Goal: Information Seeking & Learning: Understand process/instructions

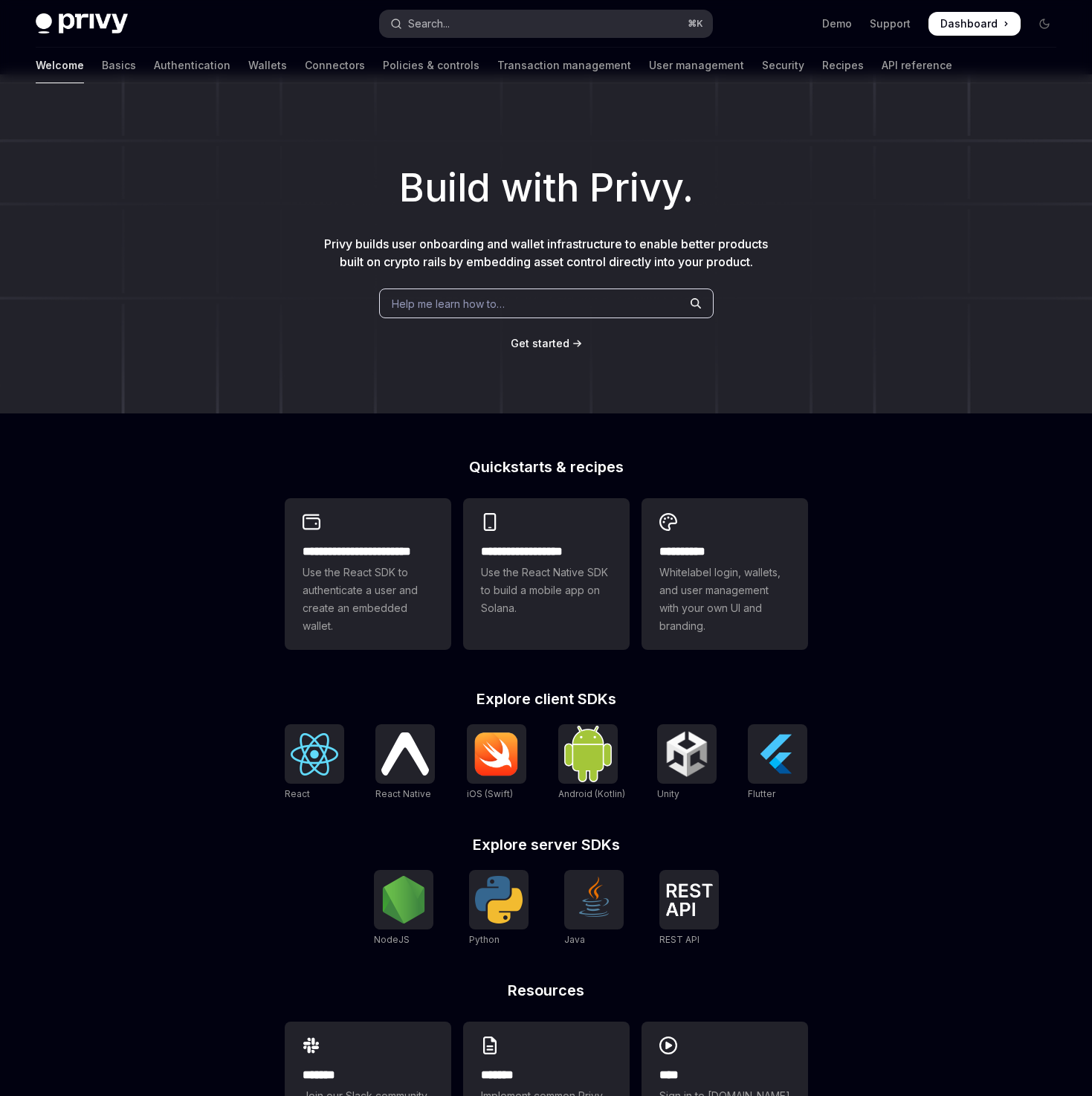
scroll to position [7, 0]
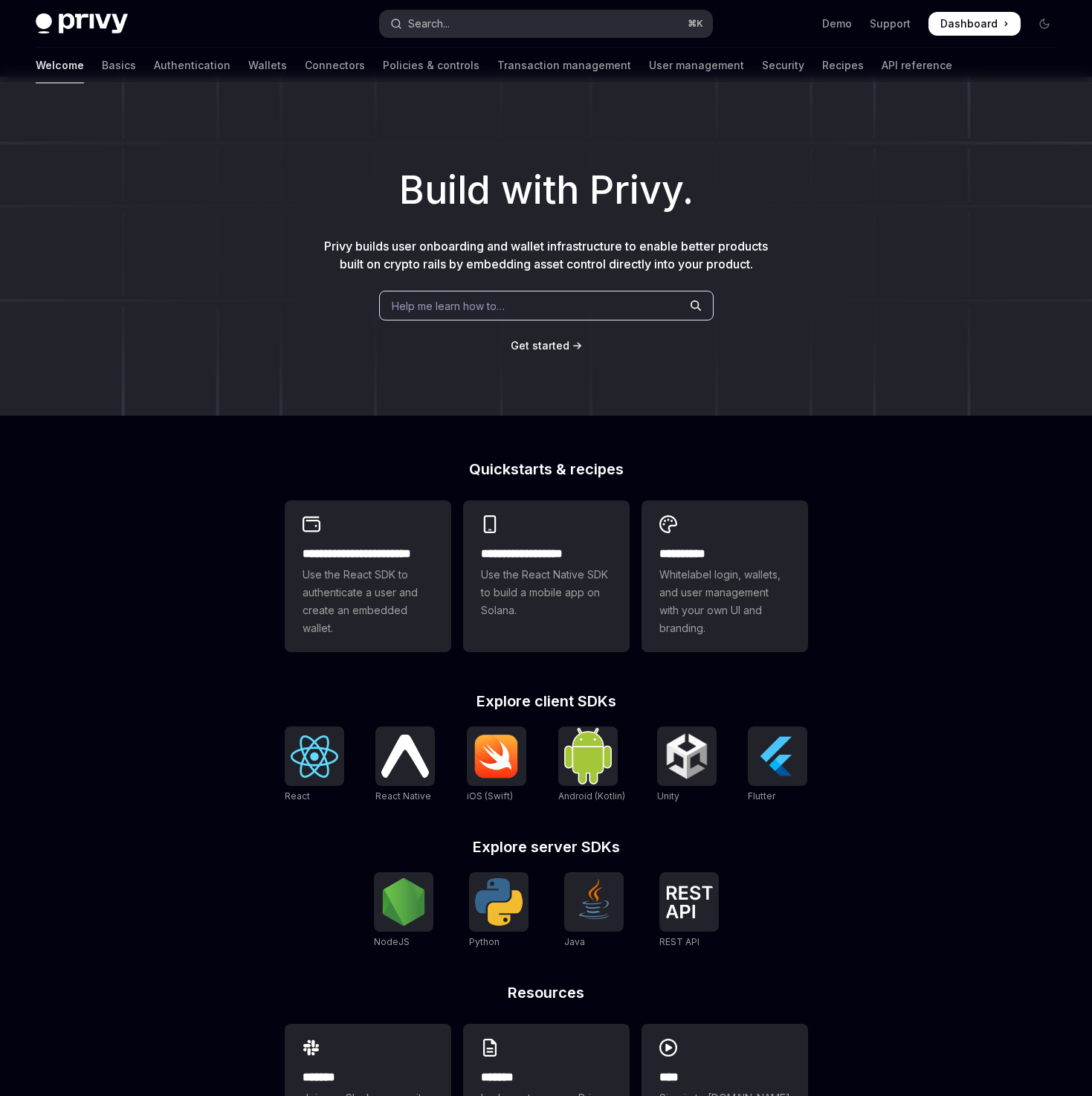
click at [539, 28] on button "Search... ⌘ K" at bounding box center [546, 23] width 332 height 27
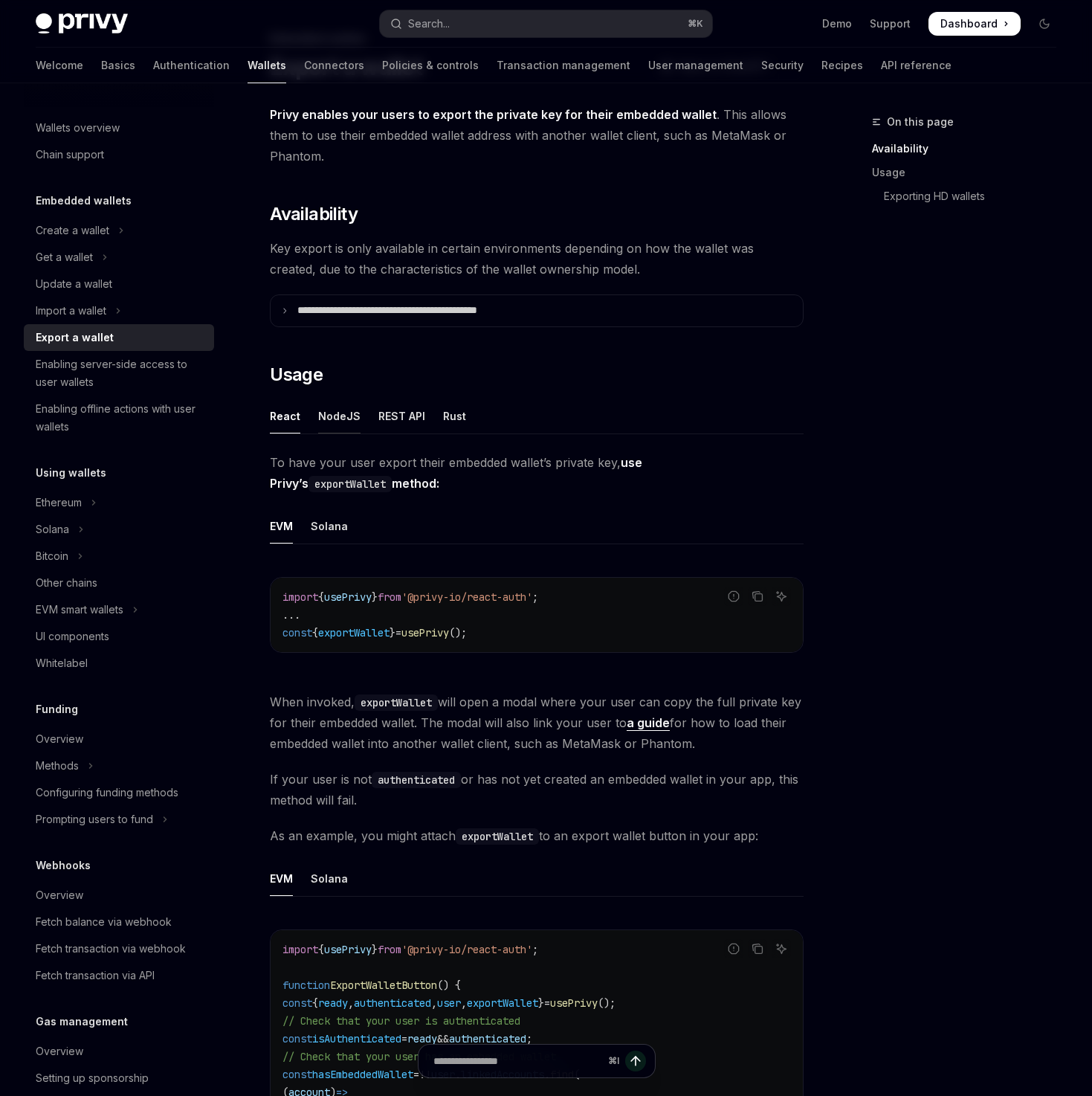
click at [333, 421] on div "NodeJS" at bounding box center [339, 416] width 42 height 35
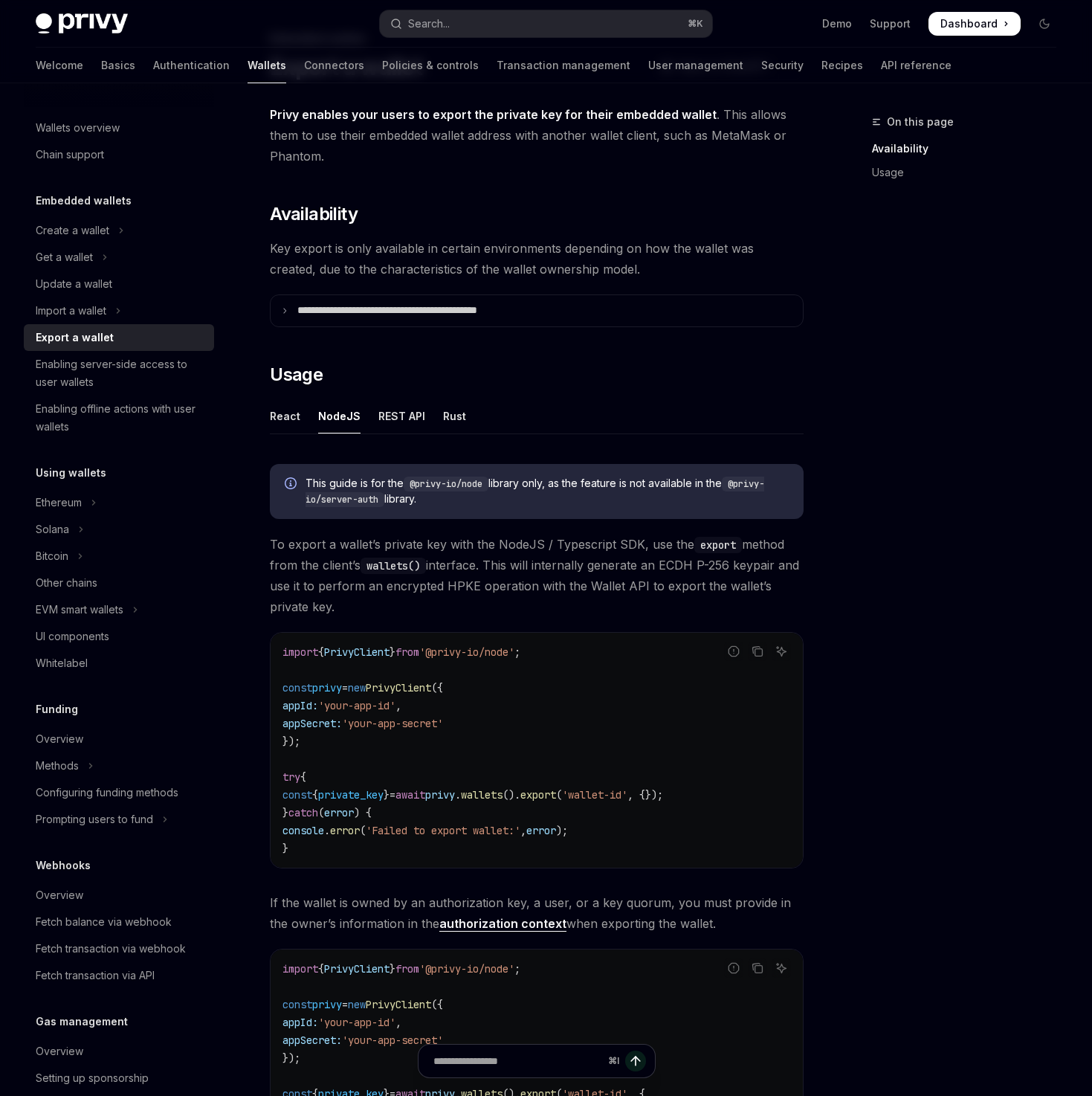
click at [757, 416] on ul "React NodeJS REST API Rust" at bounding box center [537, 417] width 534 height 36
click at [388, 417] on div "REST API" at bounding box center [401, 416] width 47 height 35
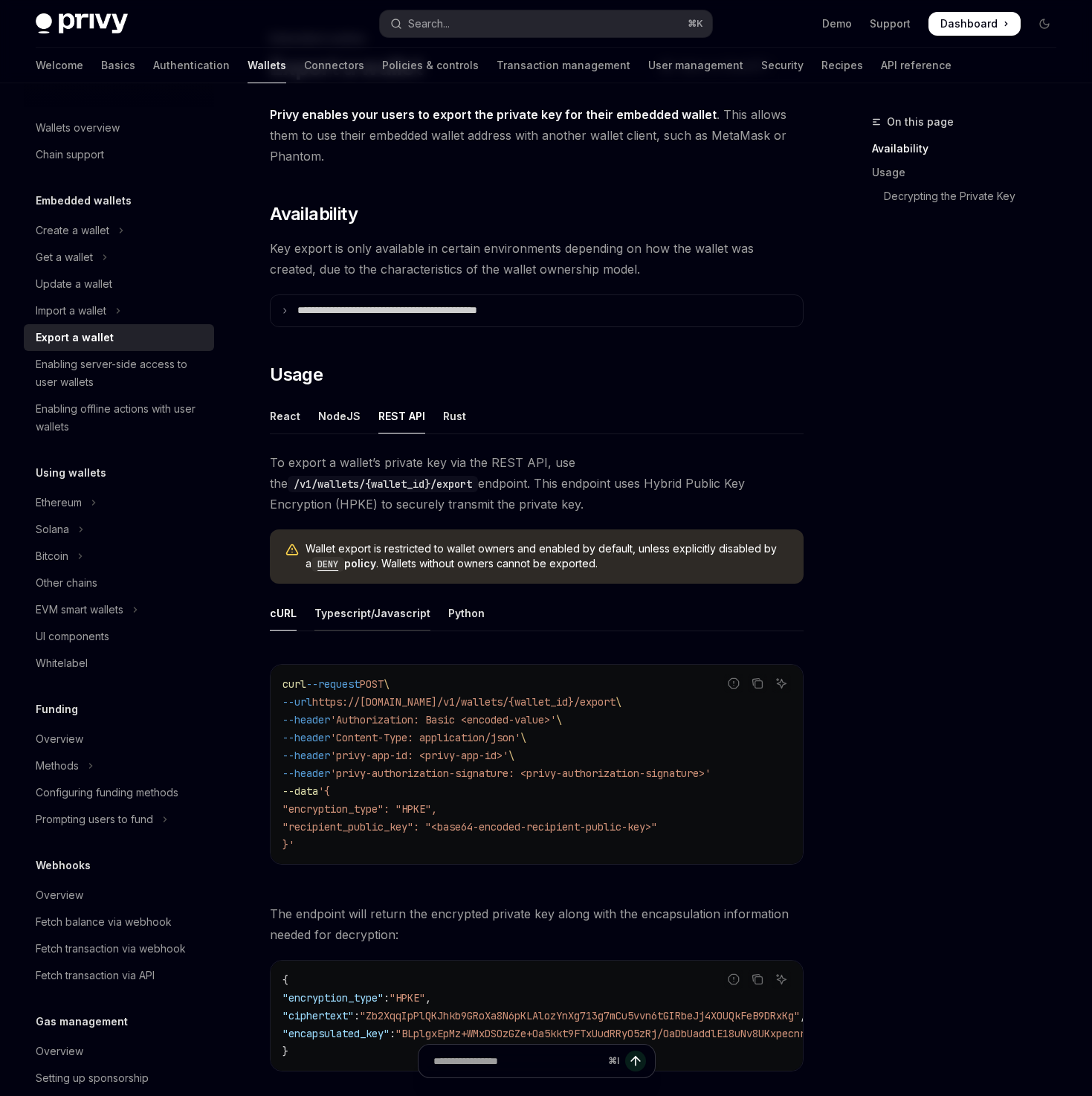
click at [346, 607] on div "Typescript/Javascript" at bounding box center [372, 612] width 116 height 35
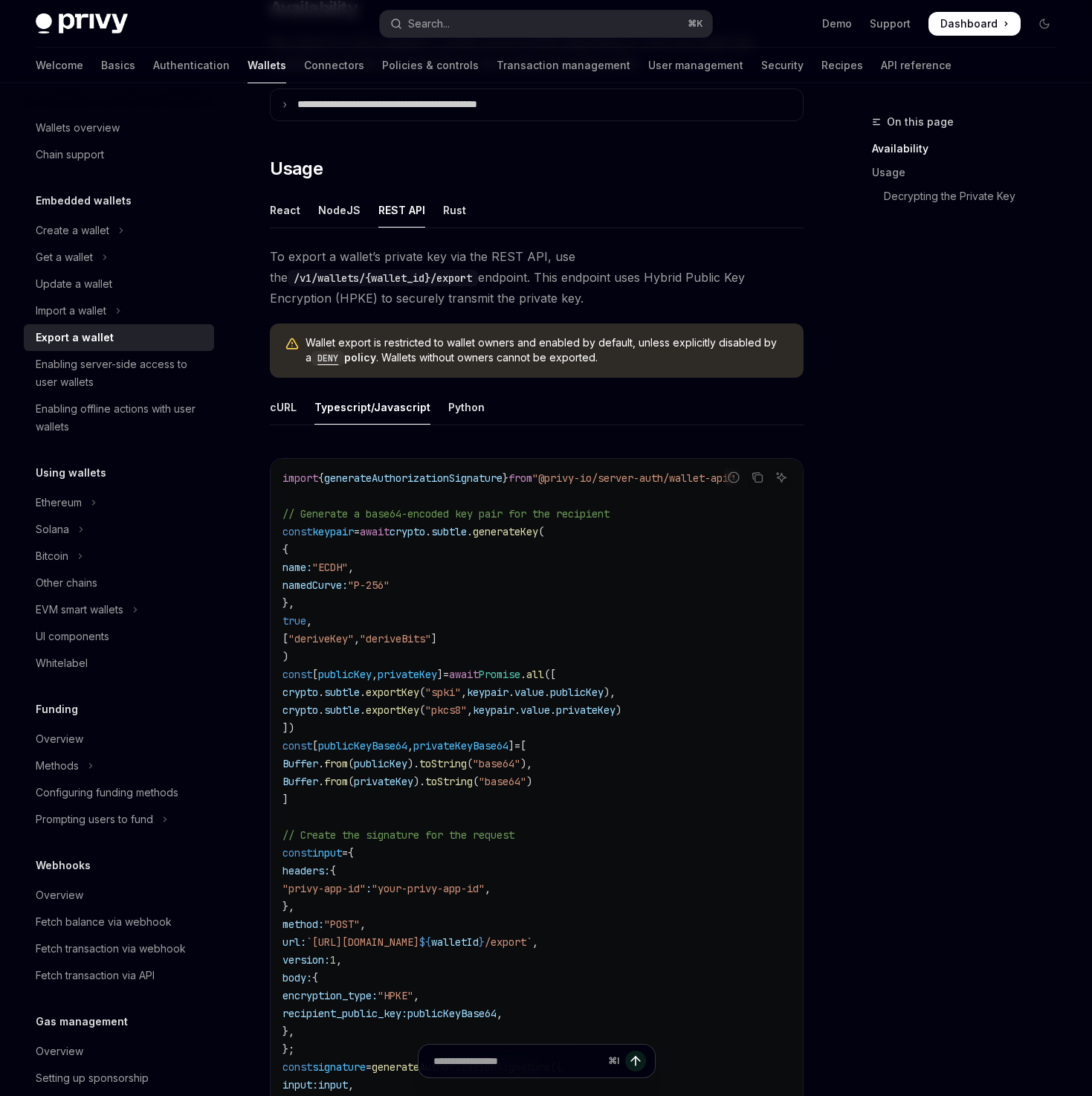
scroll to position [293, 0]
click at [336, 220] on div "NodeJS" at bounding box center [339, 210] width 42 height 35
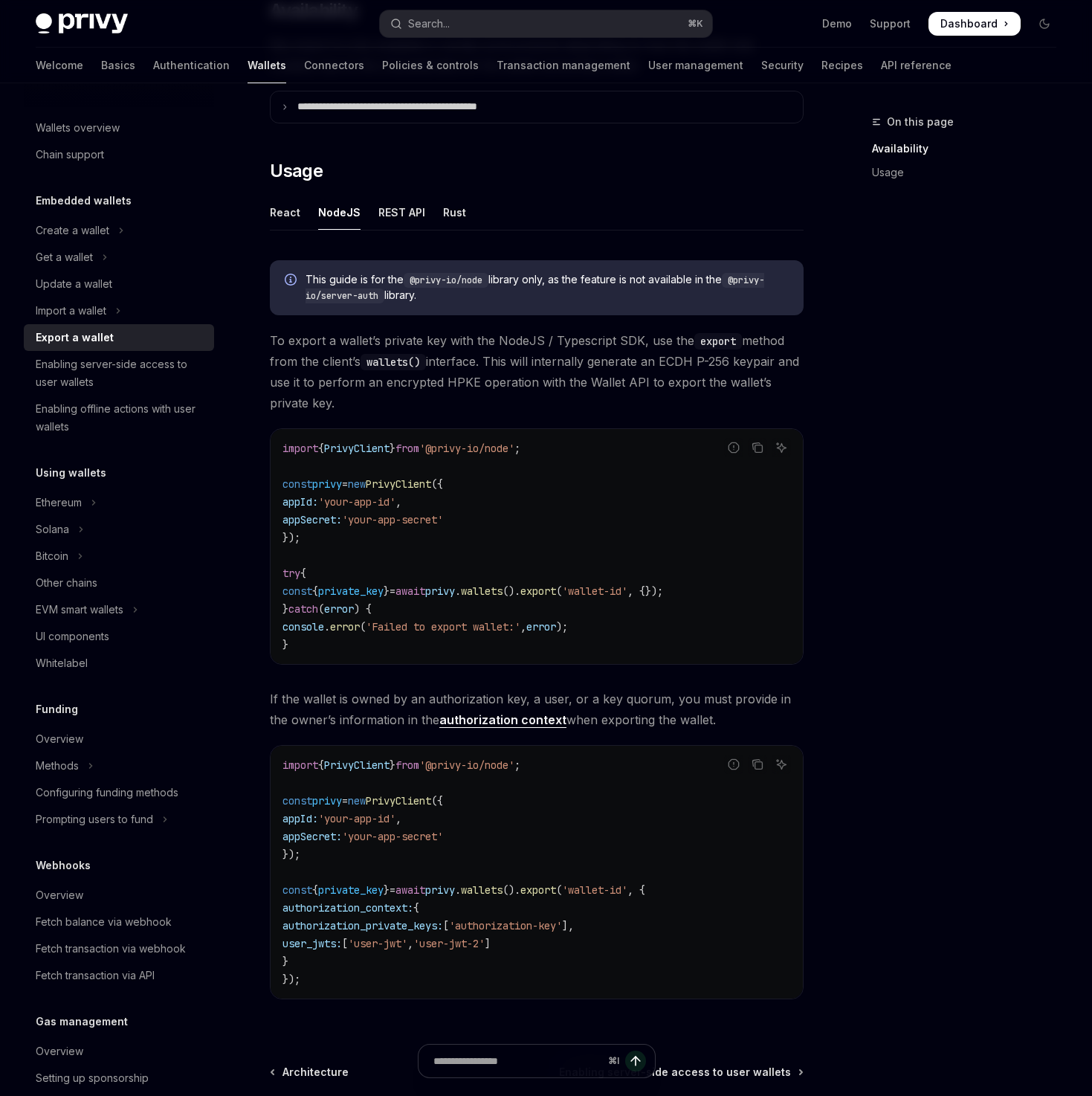
scroll to position [269, 0]
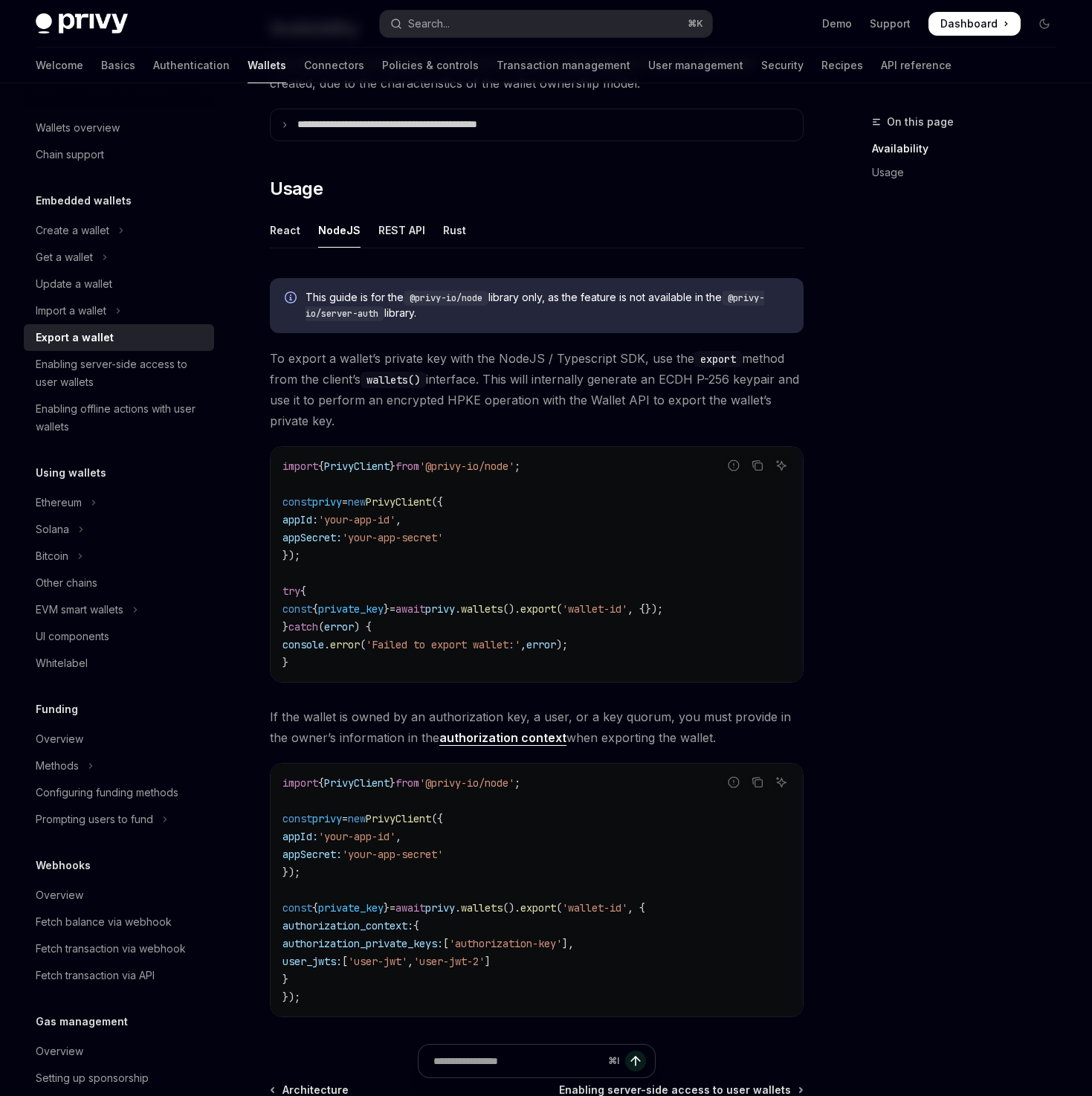
click at [321, 670] on div "import { PrivyClient } from '@privy-io/node' ; const privy = new PrivyClient ({…" at bounding box center [537, 564] width 533 height 235
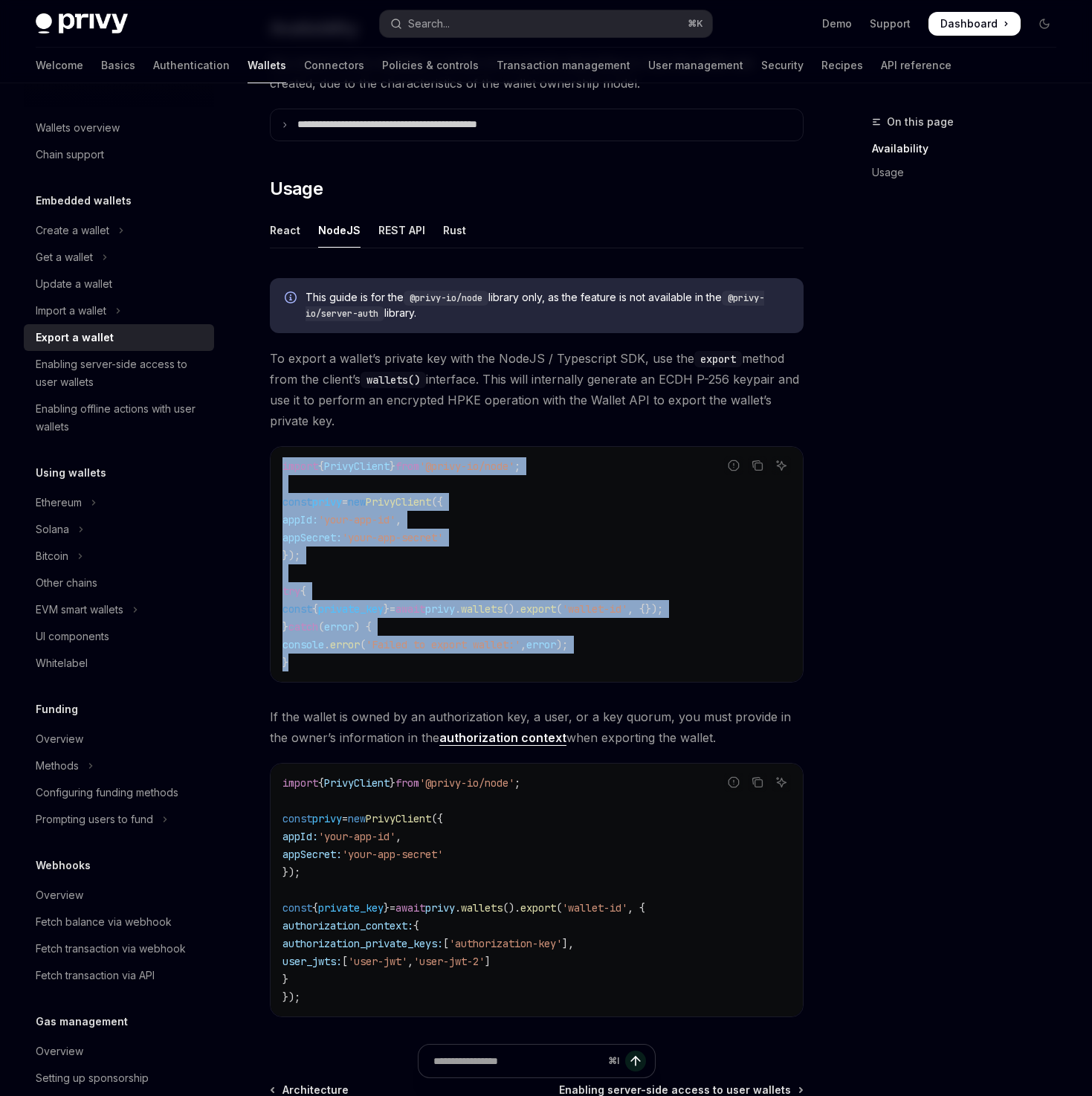
drag, startPoint x: 323, startPoint y: 668, endPoint x: 267, endPoint y: 462, distance: 213.5
click at [267, 462] on div "**********" at bounding box center [397, 563] width 818 height 1437
click at [379, 533] on span "'your-app-secret'" at bounding box center [393, 538] width 101 height 14
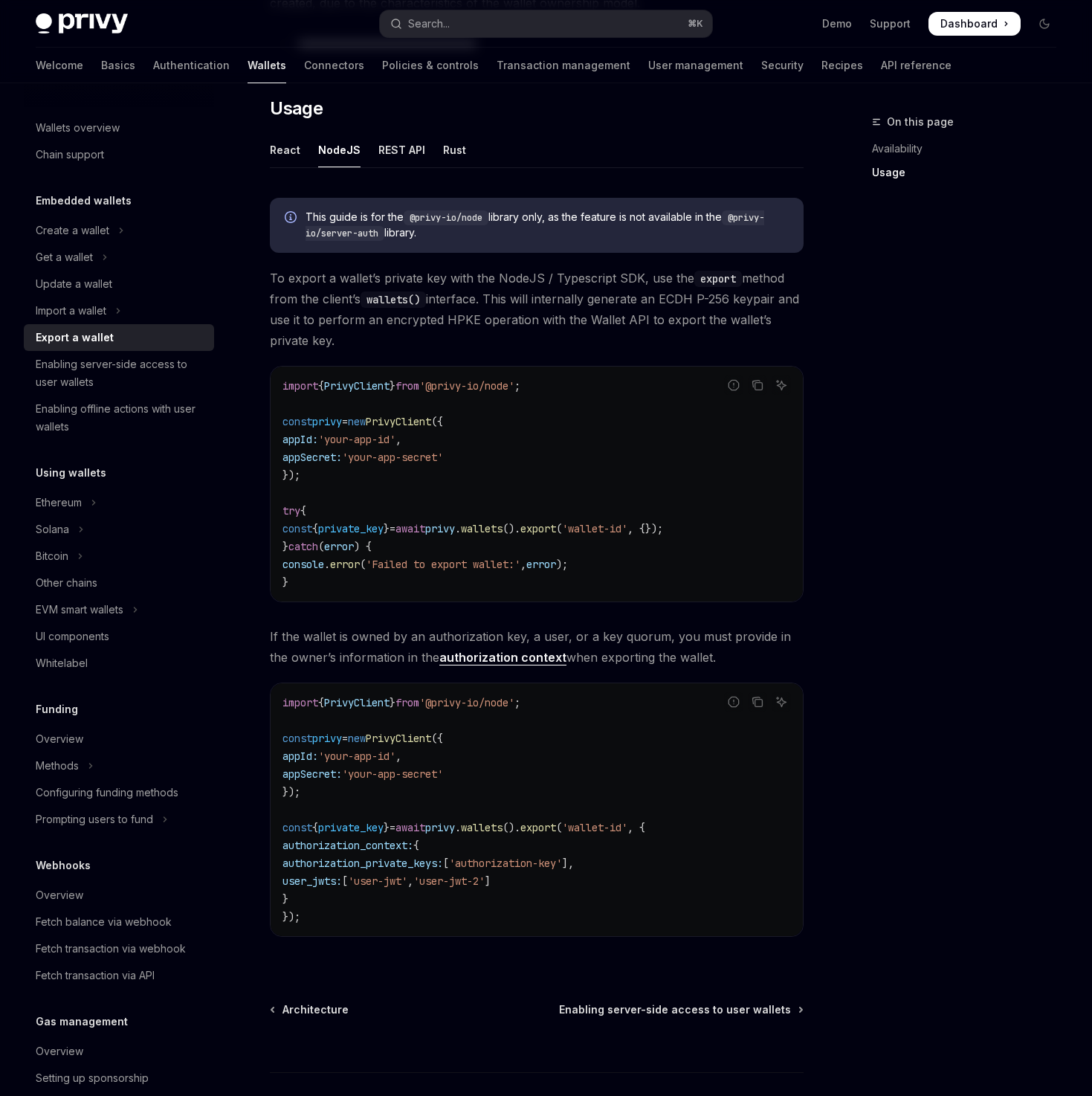
scroll to position [352, 0]
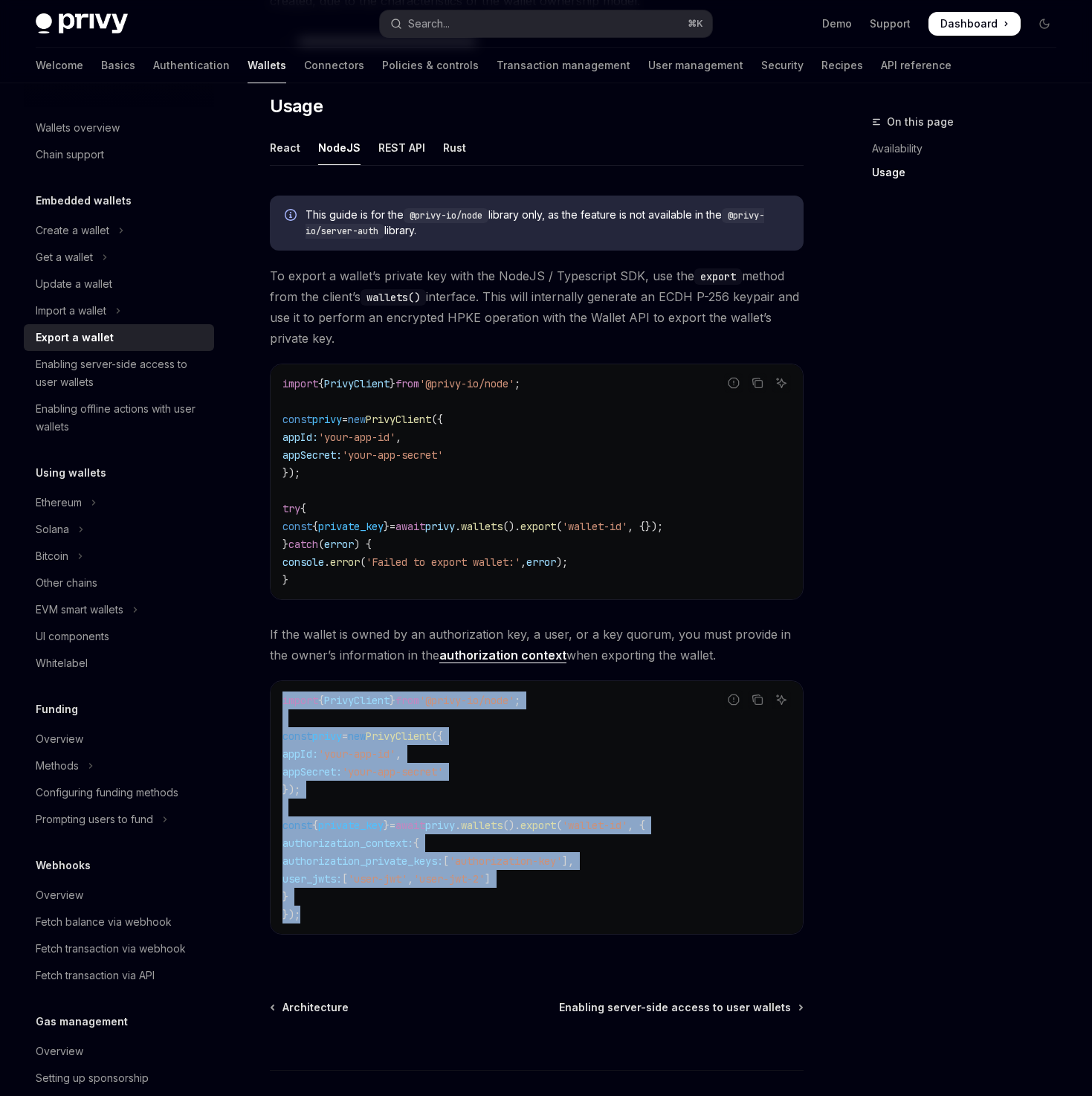
drag, startPoint x: 322, startPoint y: 912, endPoint x: 260, endPoint y: 704, distance: 217.0
click at [260, 704] on div "**********" at bounding box center [397, 480] width 818 height 1437
copy code "import { PrivyClient } from '@privy-io/node' ; const privy = new PrivyClient ({…"
click at [539, 906] on code "import { PrivyClient } from '@privy-io/node' ; const privy = new PrivyClient ({…" at bounding box center [536, 807] width 509 height 232
drag, startPoint x: 321, startPoint y: 924, endPoint x: 275, endPoint y: 705, distance: 223.8
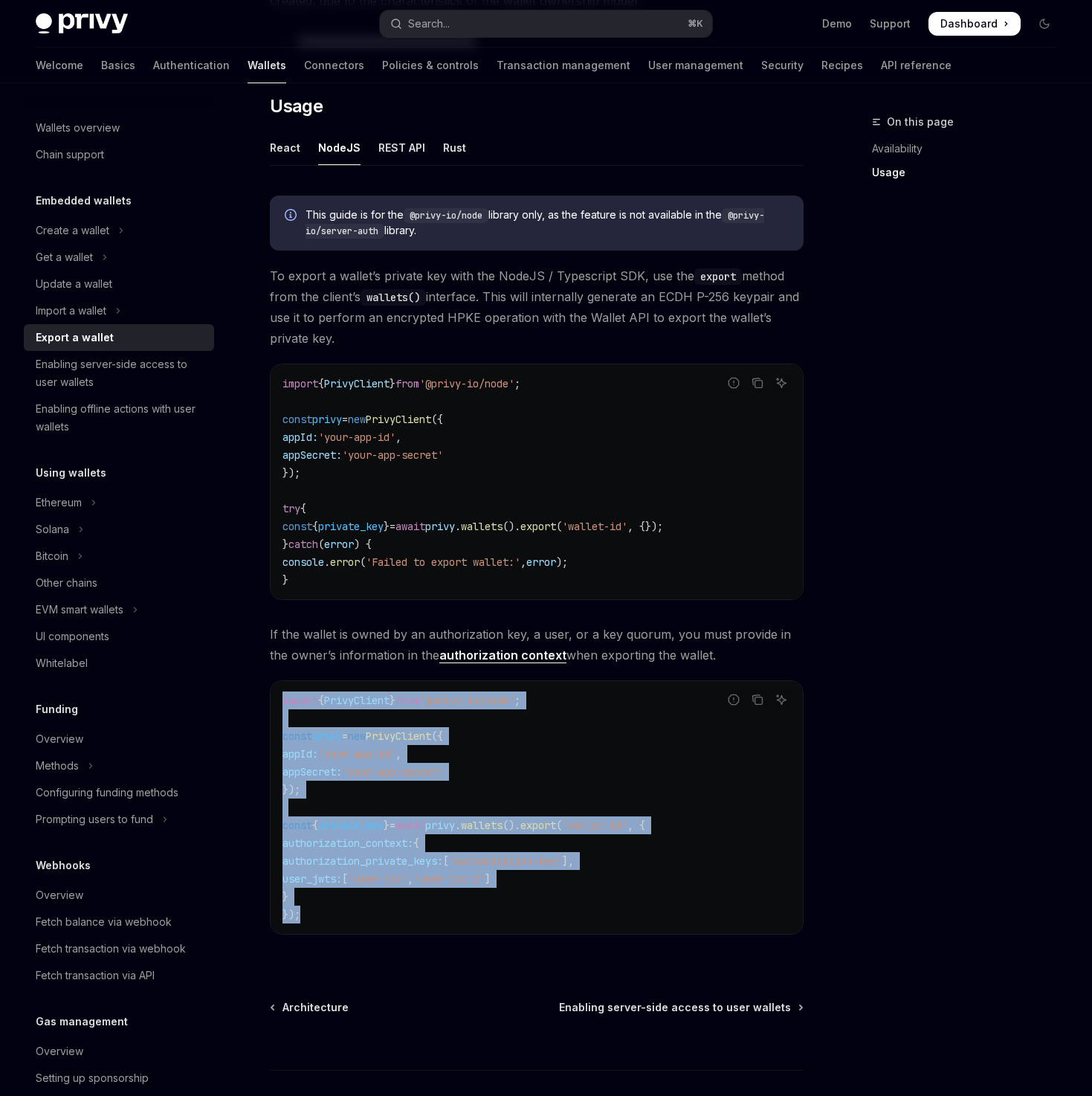
click at [275, 705] on div "import { PrivyClient } from '@privy-io/node' ; const privy = new PrivyClient ({…" at bounding box center [537, 807] width 533 height 253
copy code "import { PrivyClient } from '@privy-io/node' ; const privy = new PrivyClient ({…"
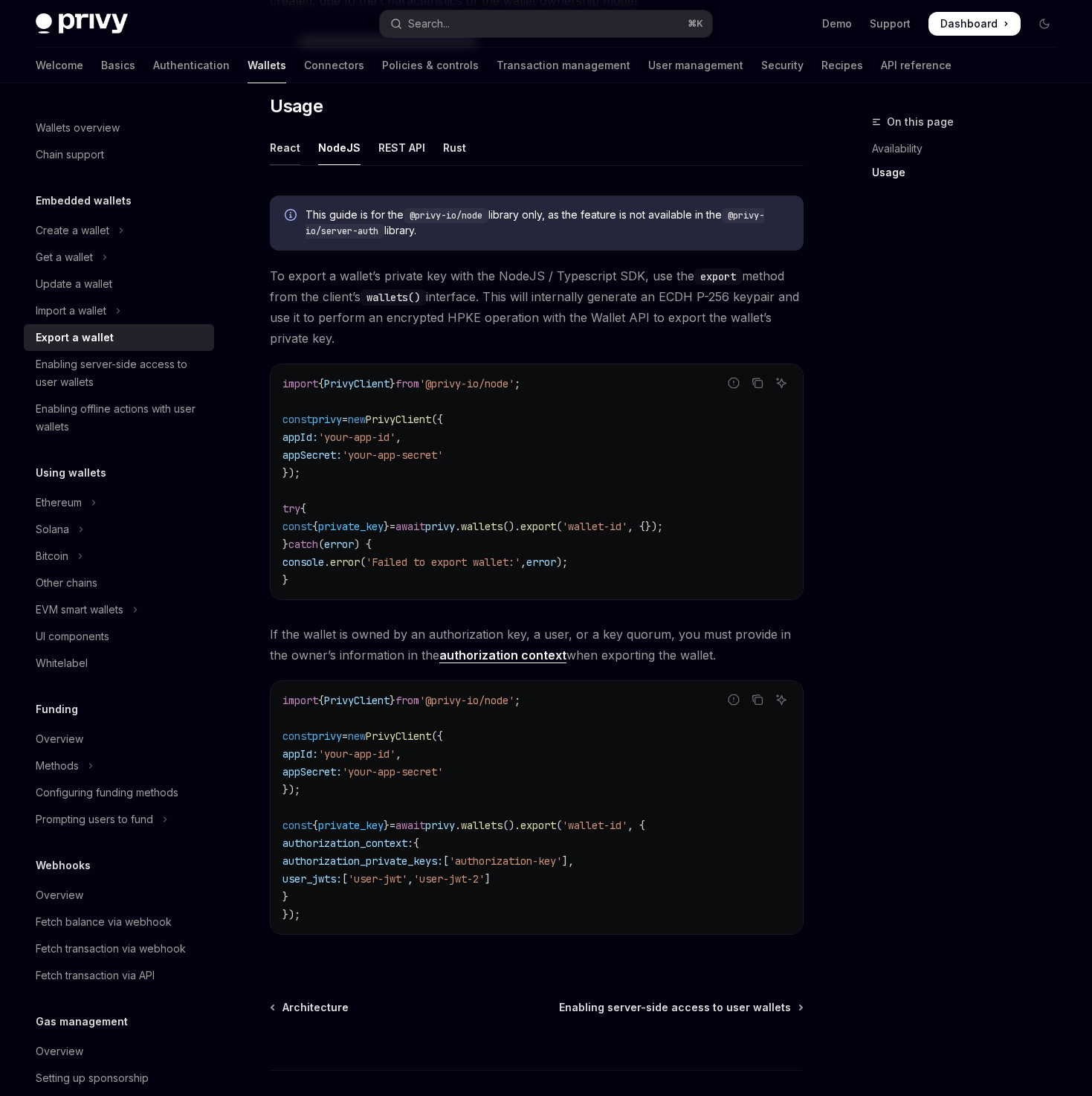
click at [276, 133] on div "React" at bounding box center [286, 148] width 31 height 35
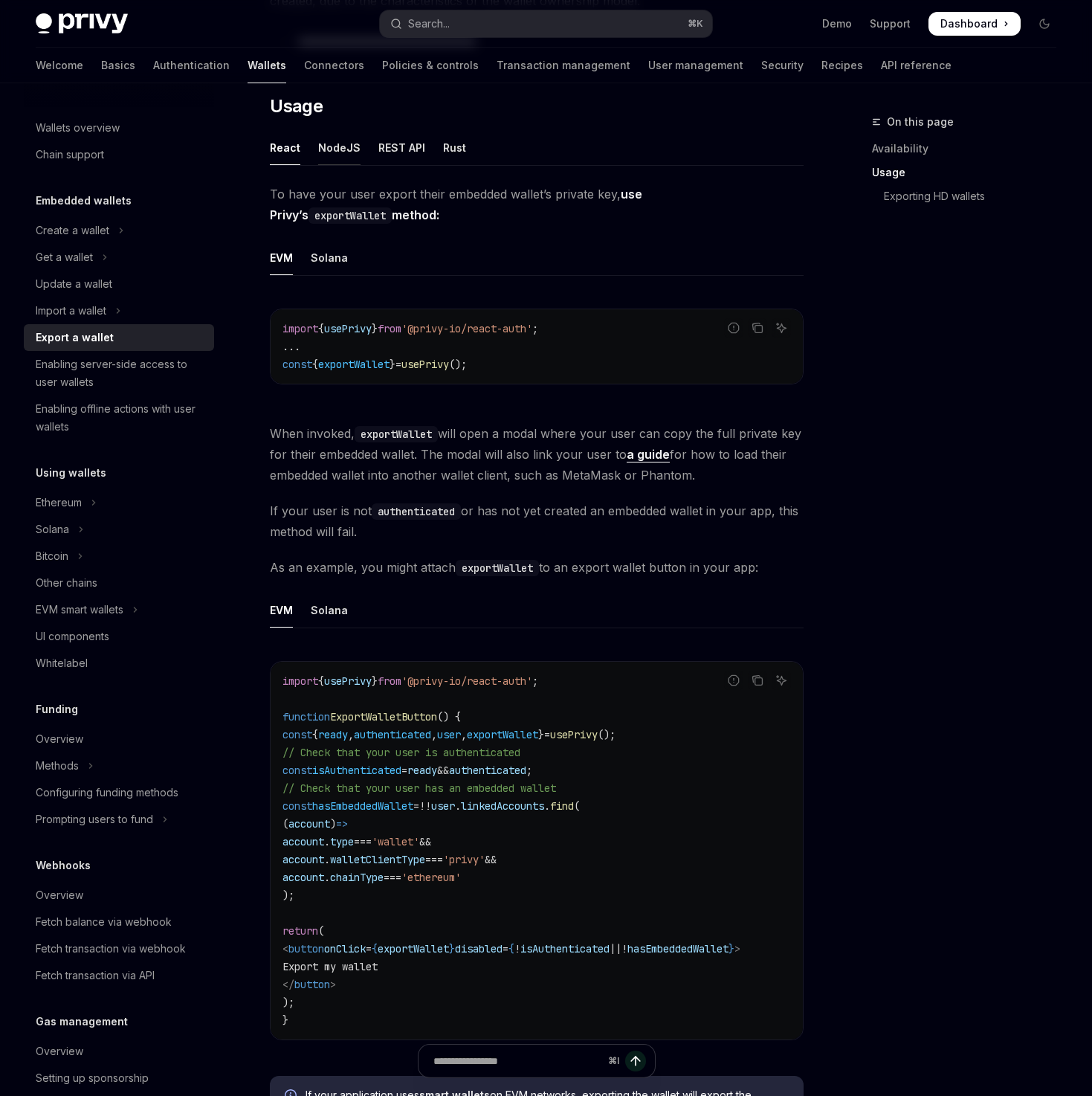
click at [318, 154] on div "NodeJS" at bounding box center [339, 148] width 42 height 35
type textarea "*"
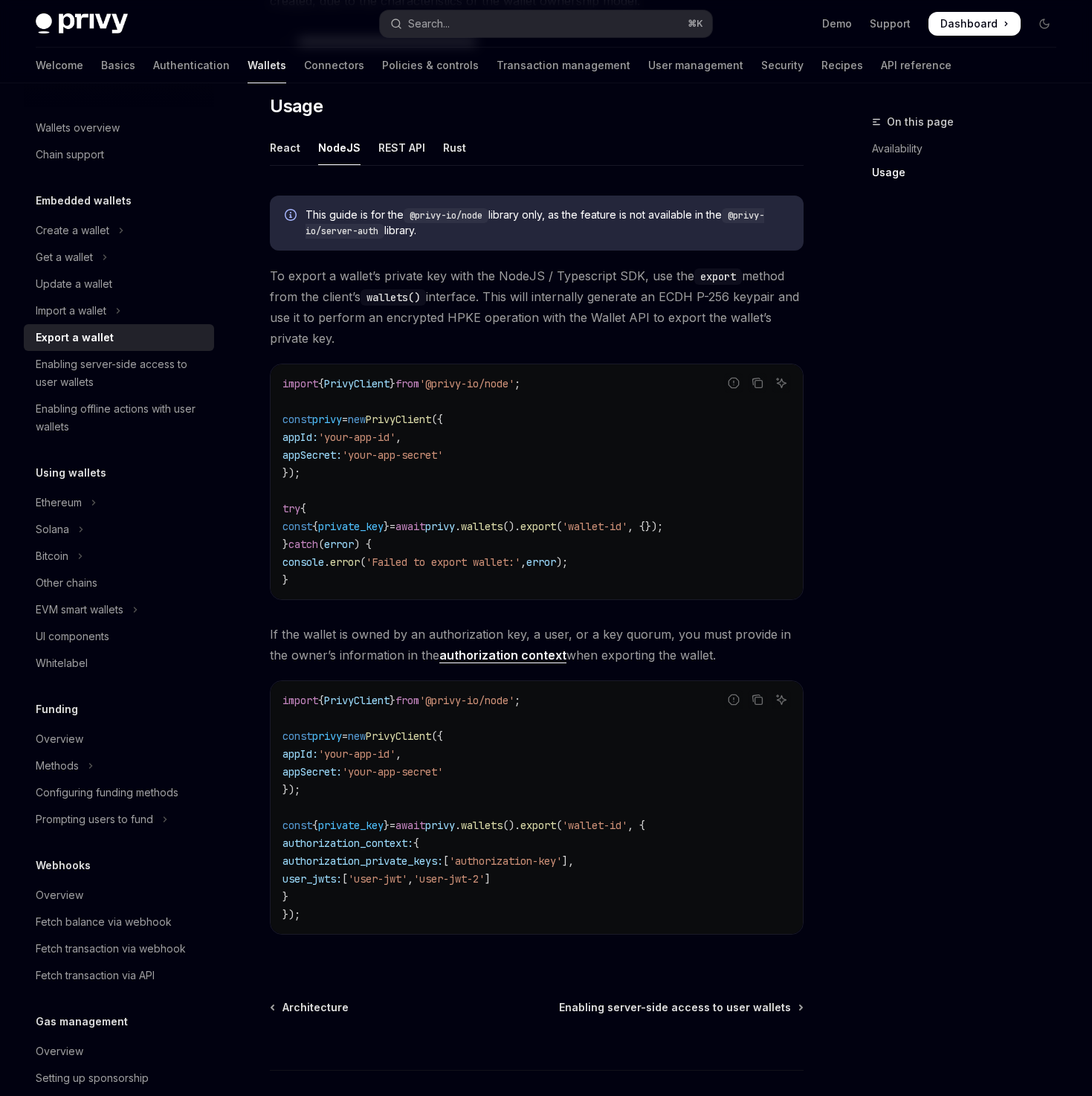
click at [562, 864] on span "'authorization-key'" at bounding box center [506, 861] width 113 height 14
